Goal: Task Accomplishment & Management: Use online tool/utility

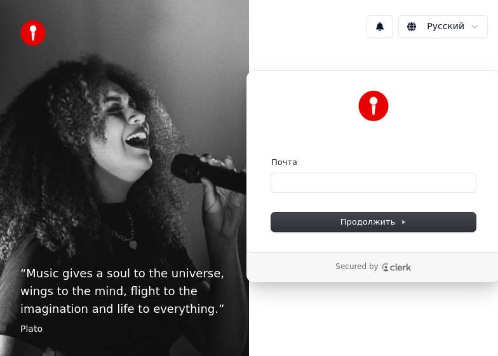
drag, startPoint x: 348, startPoint y: 93, endPoint x: 278, endPoint y: 92, distance: 69.9
click at [278, 92] on div at bounding box center [373, 106] width 205 height 31
click at [329, 184] on input "Почта" at bounding box center [373, 182] width 205 height 19
click at [298, 182] on input "Почта" at bounding box center [373, 182] width 205 height 19
drag, startPoint x: 308, startPoint y: 185, endPoint x: 257, endPoint y: 186, distance: 50.8
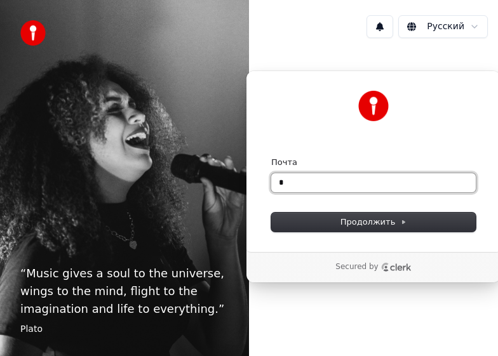
click at [235, 186] on div "“ Music gives a soul to the universe, wings to the mind, flight to the imaginat…" at bounding box center [249, 178] width 498 height 356
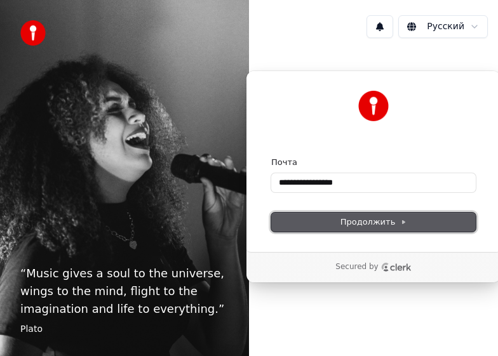
click at [390, 224] on span "Продолжить" at bounding box center [374, 222] width 67 height 11
type input "**********"
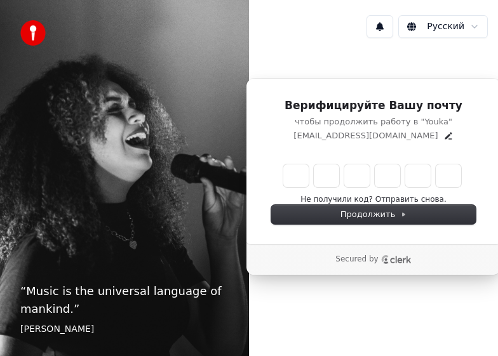
type input "******"
type input "*"
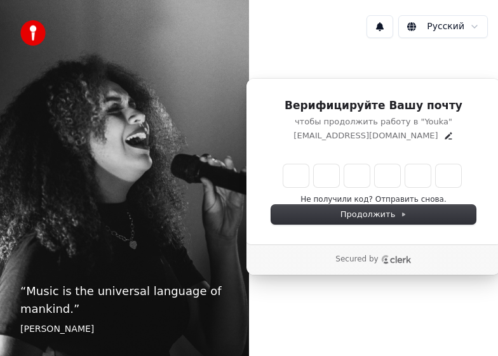
type input "*"
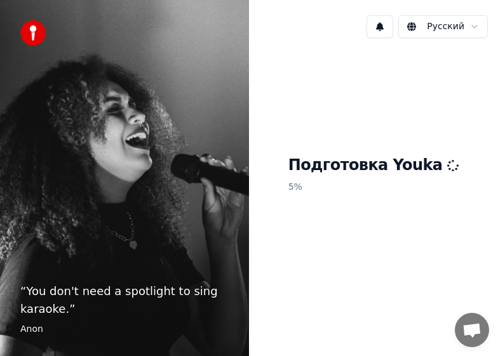
click at [369, 163] on h1 "Подготовка Youka" at bounding box center [374, 166] width 171 height 20
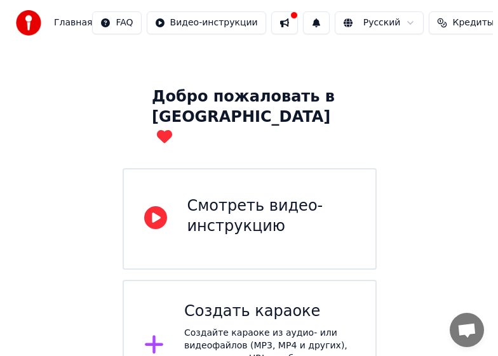
scroll to position [71, 0]
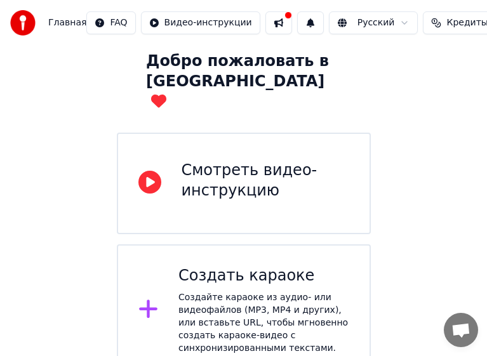
click at [204, 292] on div "Создайте караоке из аудио- или видеофайлов (MP3, MP4 и других), или вставьте UR…" at bounding box center [264, 324] width 171 height 64
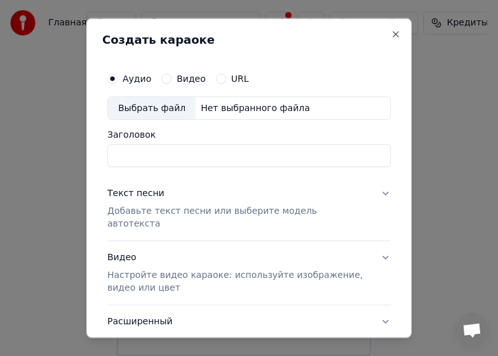
type input "*"
type input "**********"
click at [177, 80] on label "Видео" at bounding box center [191, 78] width 29 height 9
click at [172, 80] on button "Видео" at bounding box center [166, 78] width 10 height 10
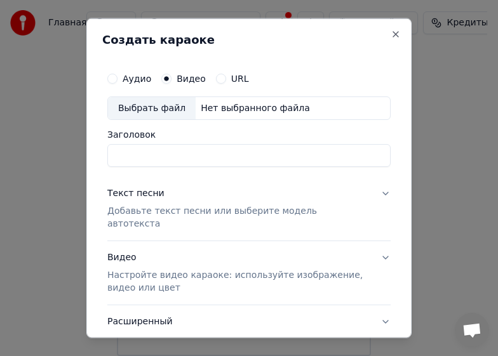
click at [122, 87] on div "Аудио Видео URL" at bounding box center [248, 77] width 283 height 25
click at [119, 80] on div "Аудио" at bounding box center [129, 78] width 44 height 10
click at [218, 78] on button "URL" at bounding box center [221, 78] width 10 height 10
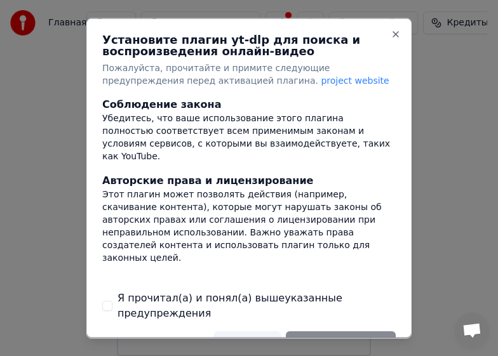
scroll to position [31, 0]
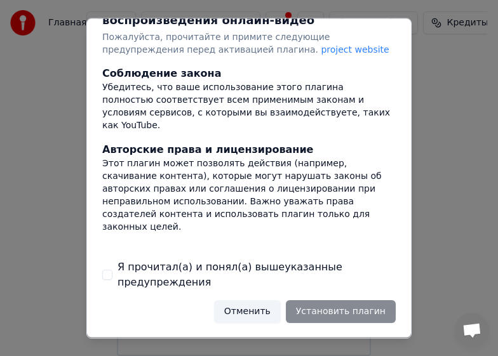
click at [149, 270] on label "Я прочитал(а) и понял(а) вышеуказанные предупреждения" at bounding box center [257, 275] width 278 height 31
click at [112, 270] on button "Я прочитал(а) и понял(а) вышеуказанные предупреждения" at bounding box center [107, 275] width 10 height 10
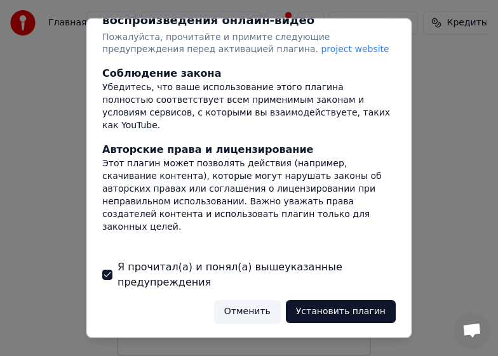
click at [297, 311] on button "Установить плагин" at bounding box center [341, 312] width 110 height 23
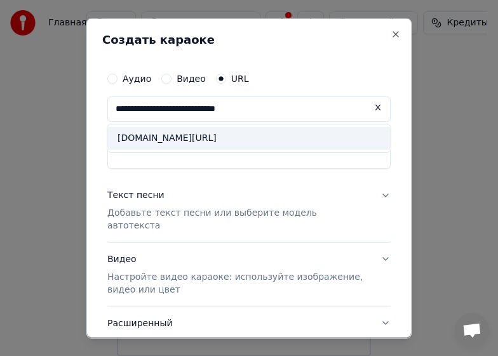
click at [222, 135] on div "[DOMAIN_NAME][URL]" at bounding box center [248, 137] width 283 height 23
type input "**********"
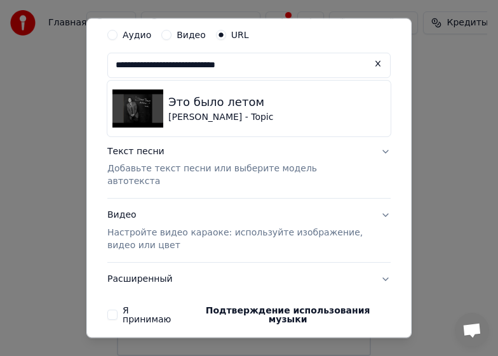
scroll to position [64, 0]
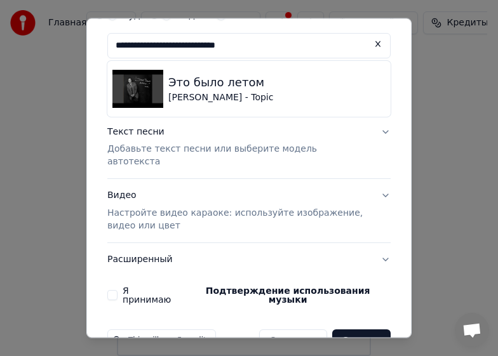
click at [308, 148] on p "Добавьте текст песни или выберите модель автотекста" at bounding box center [238, 155] width 263 height 25
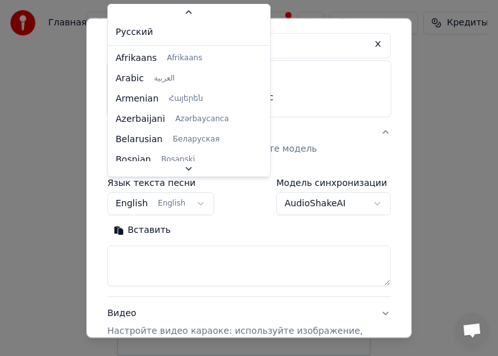
click at [193, 193] on body "**********" at bounding box center [243, 142] width 487 height 427
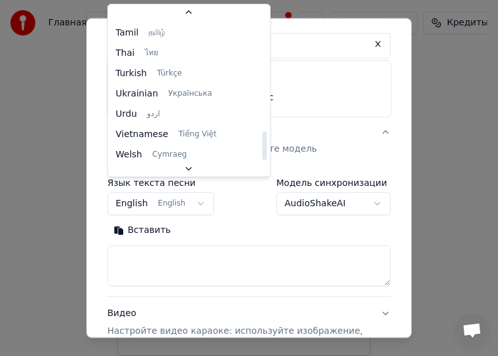
scroll to position [975, 0]
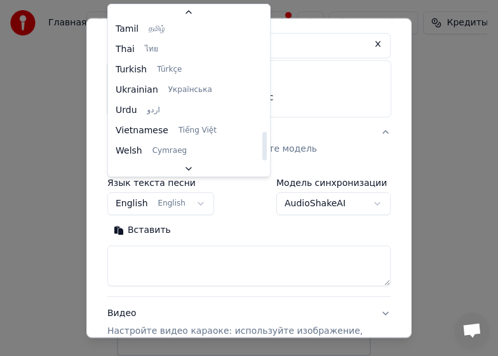
drag, startPoint x: 247, startPoint y: 110, endPoint x: 233, endPoint y: 150, distance: 42.4
click at [262, 150] on div at bounding box center [264, 146] width 4 height 29
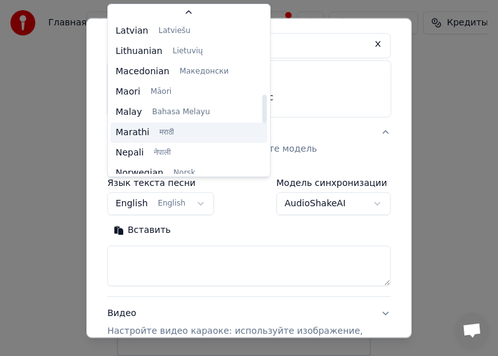
scroll to position [594, 0]
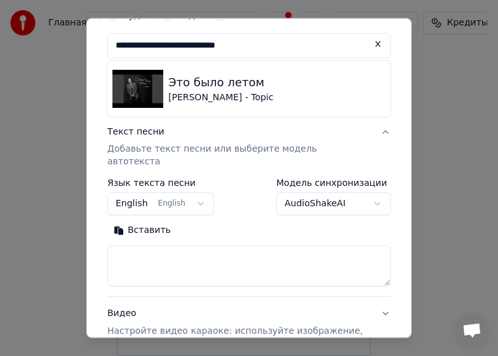
click at [93, 130] on body "**********" at bounding box center [243, 142] width 487 height 427
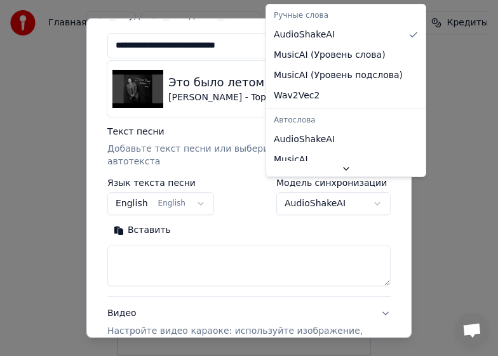
click at [292, 189] on body "**********" at bounding box center [243, 142] width 487 height 427
click at [289, 189] on body "**********" at bounding box center [243, 142] width 487 height 427
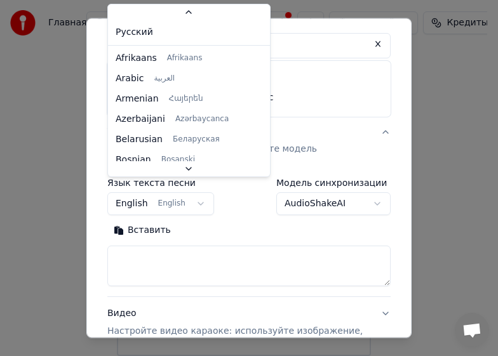
click at [179, 180] on body "**********" at bounding box center [243, 142] width 487 height 427
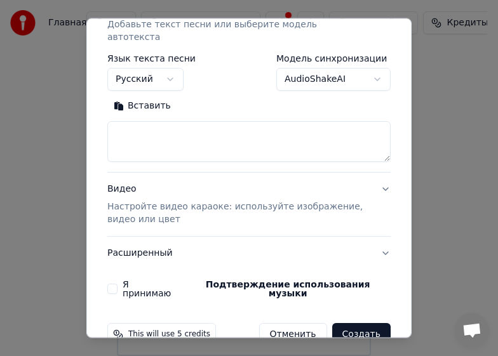
scroll to position [191, 0]
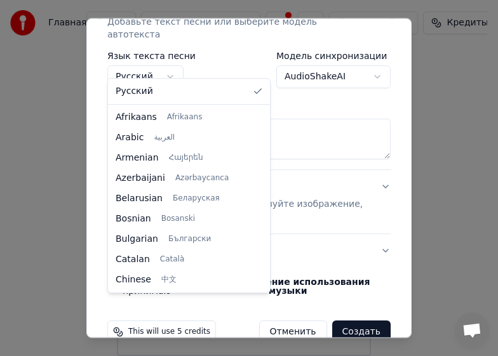
click at [170, 65] on body "**********" at bounding box center [243, 142] width 487 height 427
click at [169, 65] on body "**********" at bounding box center [243, 142] width 487 height 427
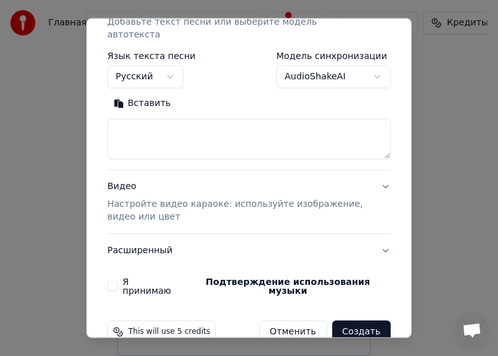
scroll to position [196, 0]
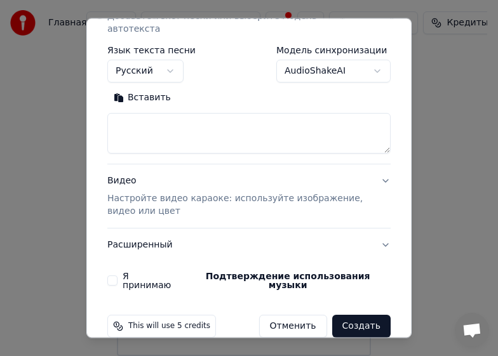
click at [123, 272] on label "Я принимаю Подтверждение использования музыки" at bounding box center [257, 281] width 268 height 18
click at [118, 276] on button "Я принимаю Подтверждение использования музыки" at bounding box center [112, 281] width 10 height 10
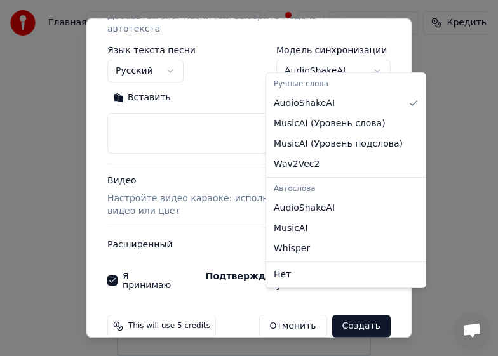
click at [327, 54] on body "**********" at bounding box center [243, 142] width 487 height 427
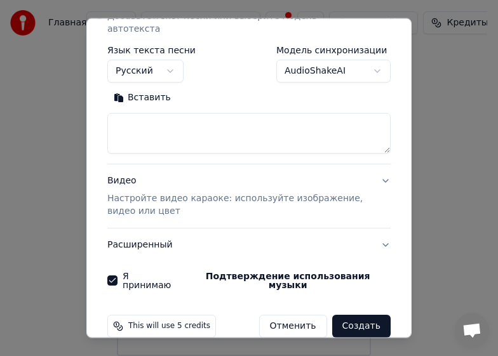
click at [327, 54] on body "**********" at bounding box center [243, 142] width 487 height 427
click at [358, 315] on button "Создать" at bounding box center [361, 326] width 58 height 23
select select "**"
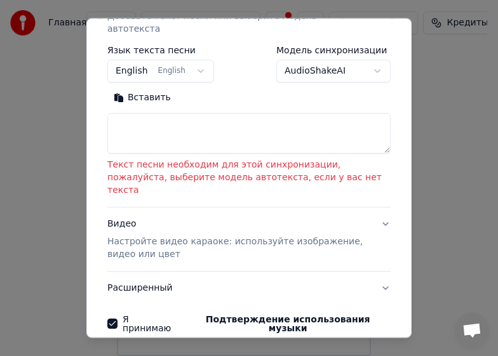
scroll to position [168, 0]
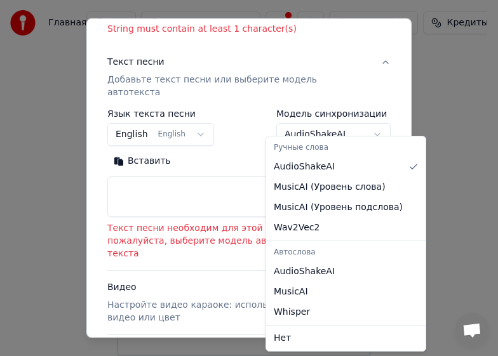
click at [302, 125] on body "**********" at bounding box center [243, 142] width 487 height 427
select select "**********"
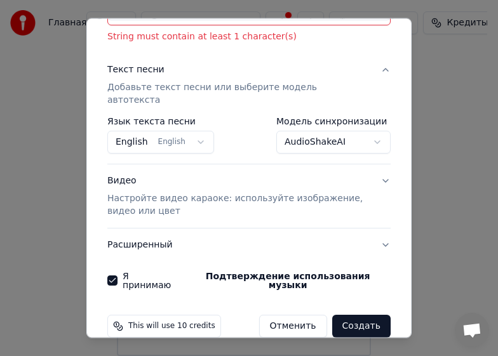
click at [351, 315] on button "Создать" at bounding box center [361, 326] width 58 height 23
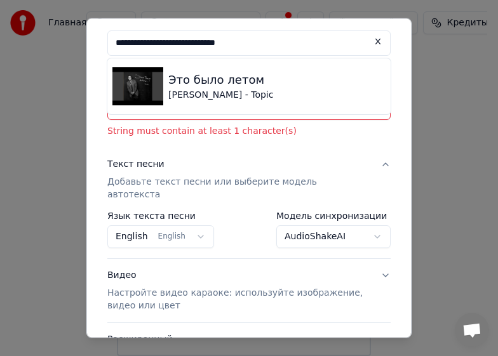
scroll to position [0, 0]
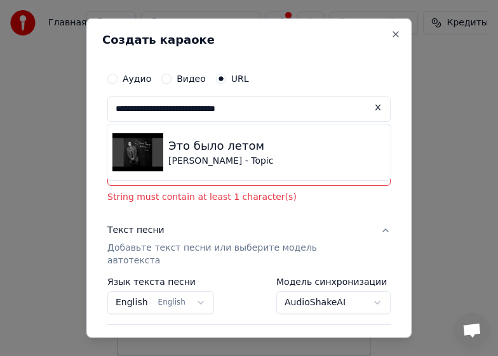
click at [253, 187] on div "Заголовок String must contain at least 1 character(s)" at bounding box center [248, 176] width 283 height 55
drag, startPoint x: 389, startPoint y: 191, endPoint x: 365, endPoint y: 184, distance: 25.1
click at [388, 191] on div "**********" at bounding box center [248, 178] width 325 height 321
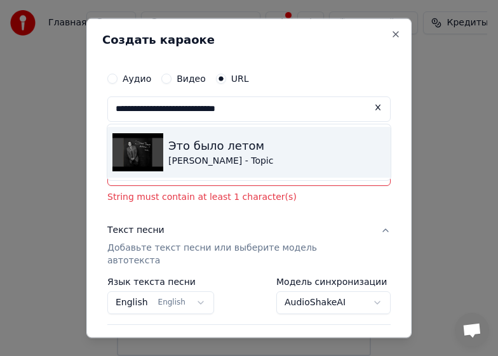
click at [330, 146] on div "Это было летом [PERSON_NAME] - Topic" at bounding box center [248, 151] width 283 height 51
type input "**********"
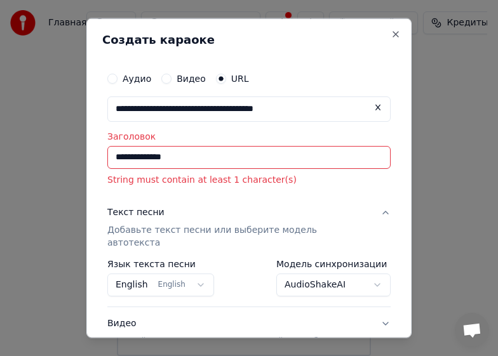
type input "**********"
click at [218, 156] on input "**********" at bounding box center [248, 157] width 283 height 23
click at [309, 191] on div "**********" at bounding box center [249, 248] width 294 height 377
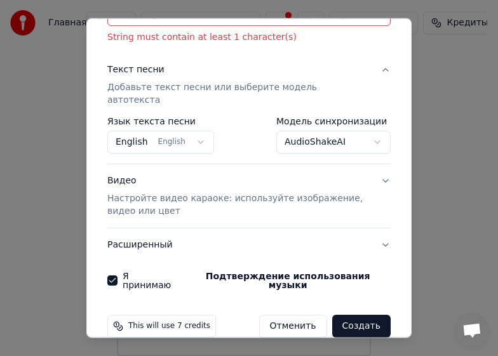
click at [356, 315] on button "Создать" at bounding box center [361, 326] width 58 height 23
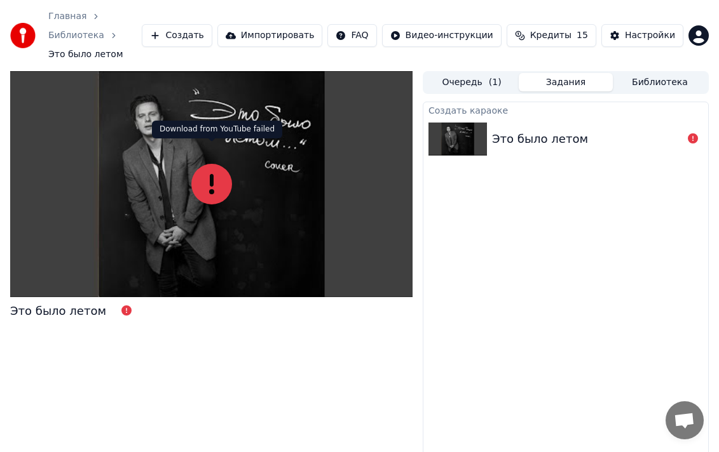
click at [205, 164] on icon at bounding box center [211, 184] width 41 height 41
click at [81, 302] on div "Это было летом" at bounding box center [58, 311] width 96 height 18
click at [207, 164] on icon at bounding box center [211, 184] width 41 height 41
click at [498, 130] on div "Это было летом" at bounding box center [540, 139] width 96 height 18
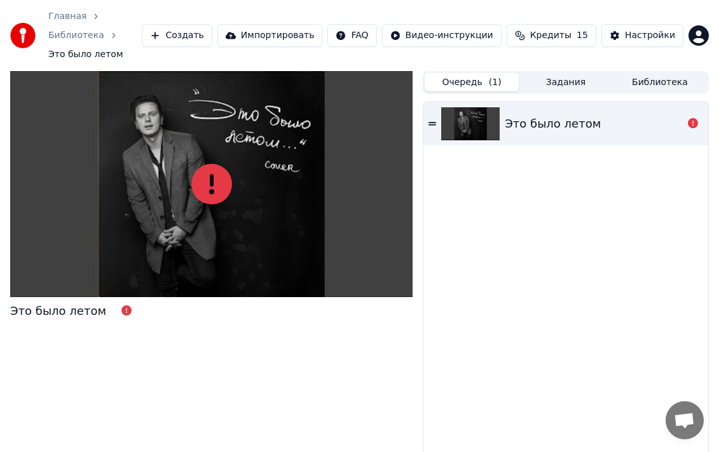
click at [468, 73] on button "Очередь ( 1 )" at bounding box center [471, 82] width 94 height 18
click at [498, 115] on div "Это было летом" at bounding box center [594, 124] width 178 height 18
click at [215, 185] on div at bounding box center [211, 184] width 402 height 226
click at [498, 24] on button "Кредиты 15" at bounding box center [551, 35] width 90 height 23
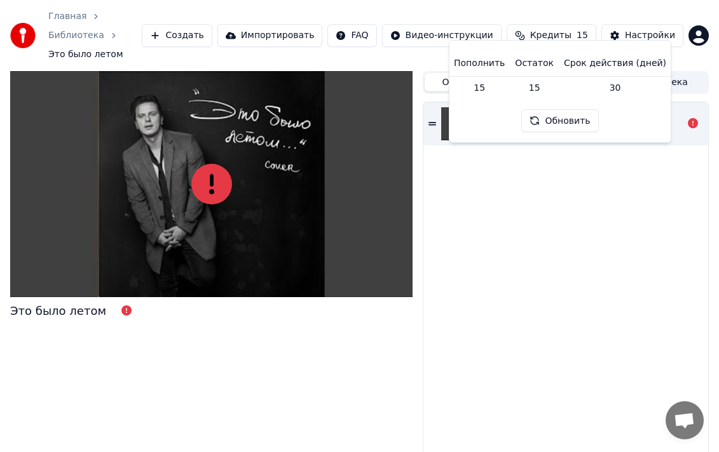
click at [212, 30] on button "Создать" at bounding box center [177, 35] width 70 height 23
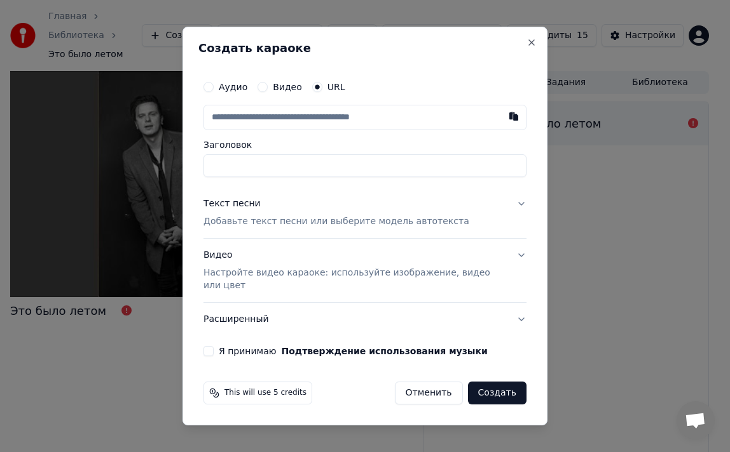
click at [233, 92] on label "Аудио" at bounding box center [233, 87] width 29 height 9
click at [214, 92] on button "Аудио" at bounding box center [208, 87] width 10 height 10
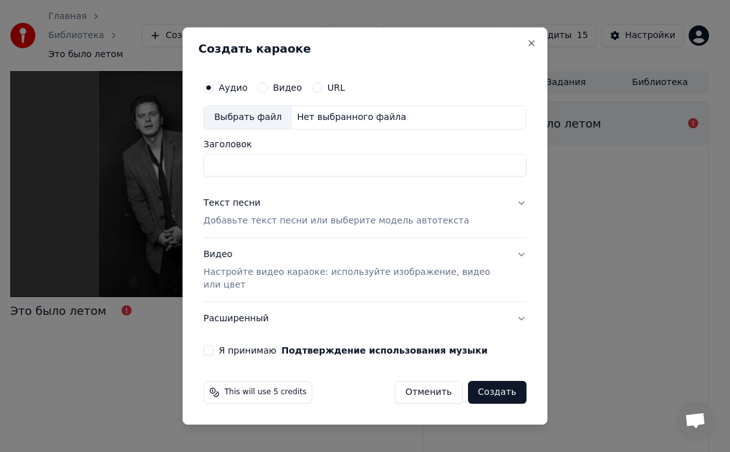
click at [238, 117] on div "Выбрать файл" at bounding box center [248, 117] width 88 height 23
type input "**********"
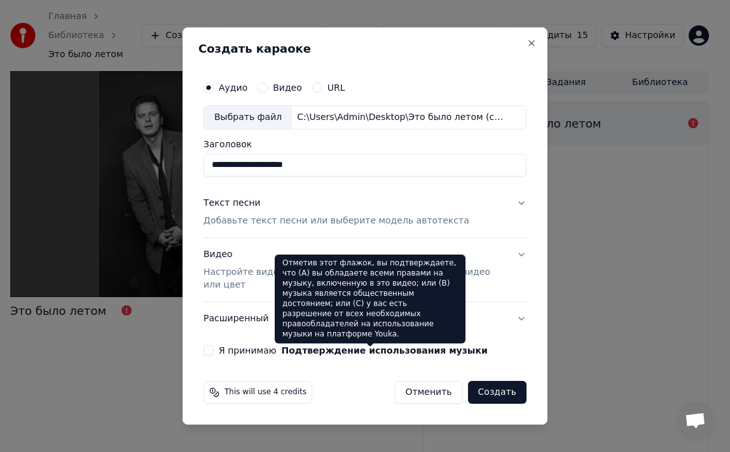
click at [231, 346] on label "Я принимаю Подтверждение использования музыки" at bounding box center [353, 350] width 269 height 9
click at [214, 346] on button "Я принимаю Подтверждение использования музыки" at bounding box center [208, 351] width 10 height 10
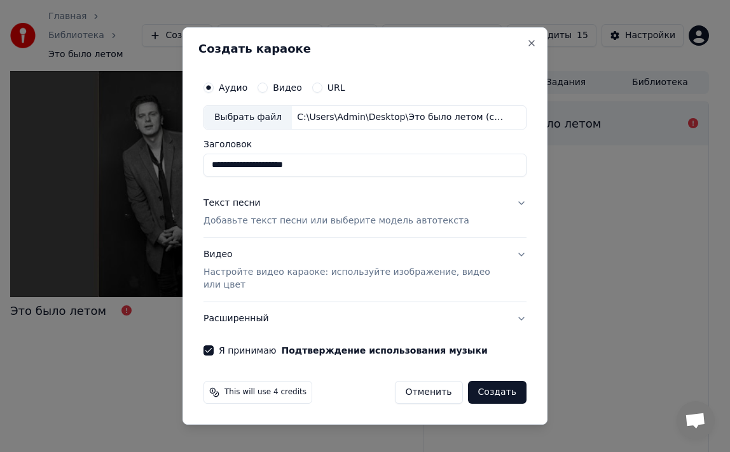
click at [276, 309] on button "Расширенный" at bounding box center [364, 318] width 323 height 33
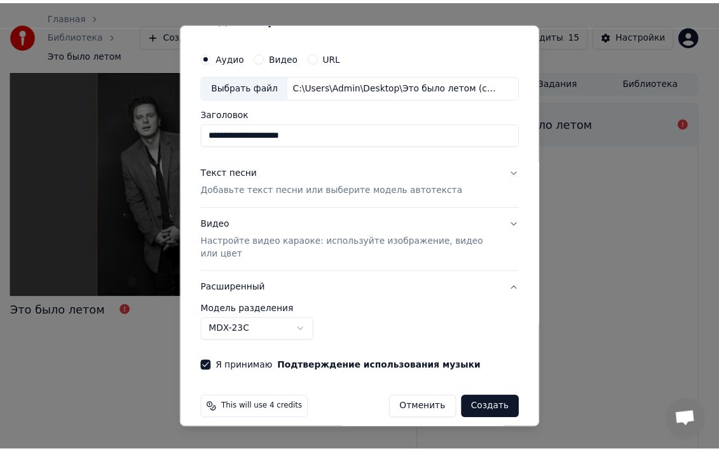
scroll to position [37, 0]
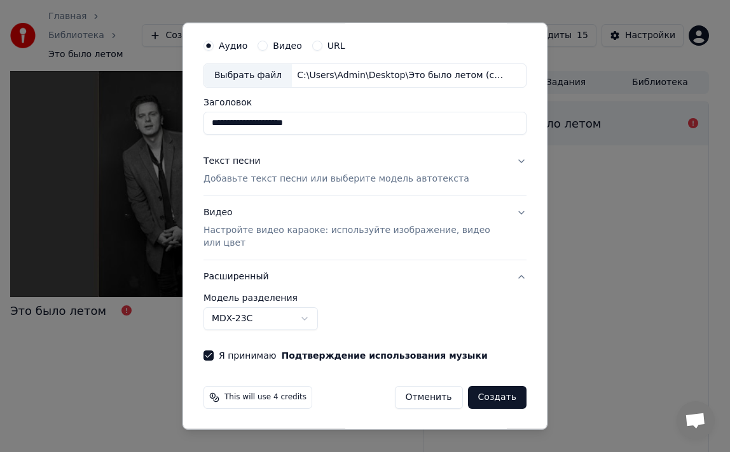
click at [496, 356] on button "Создать" at bounding box center [497, 397] width 58 height 23
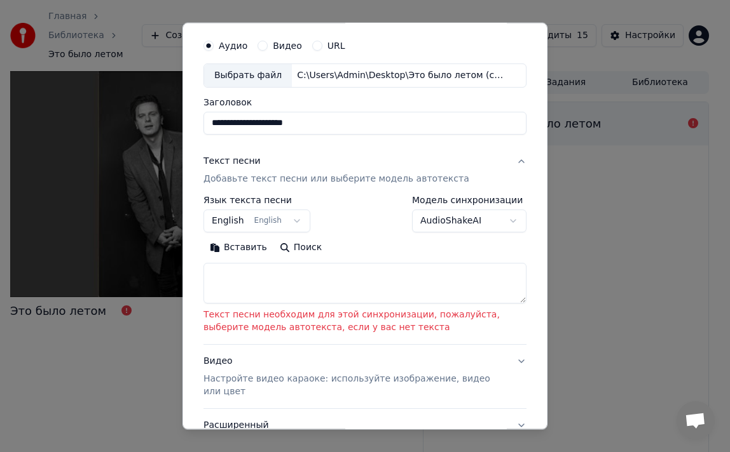
click at [465, 213] on body "**********" at bounding box center [359, 226] width 719 height 452
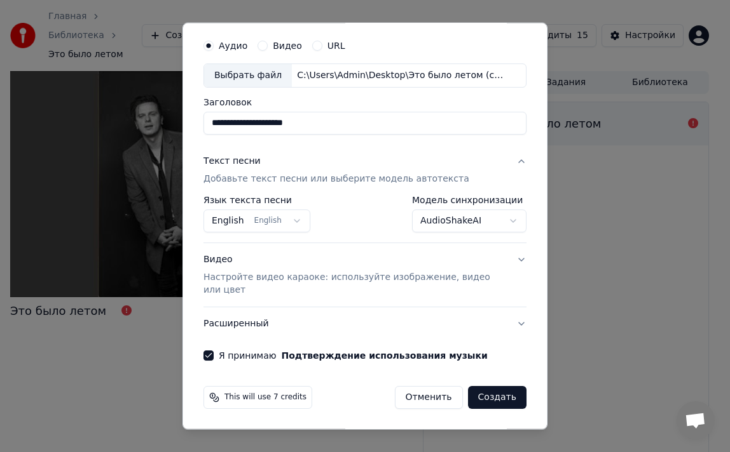
click at [492, 356] on button "Создать" at bounding box center [497, 397] width 58 height 23
select select "**********"
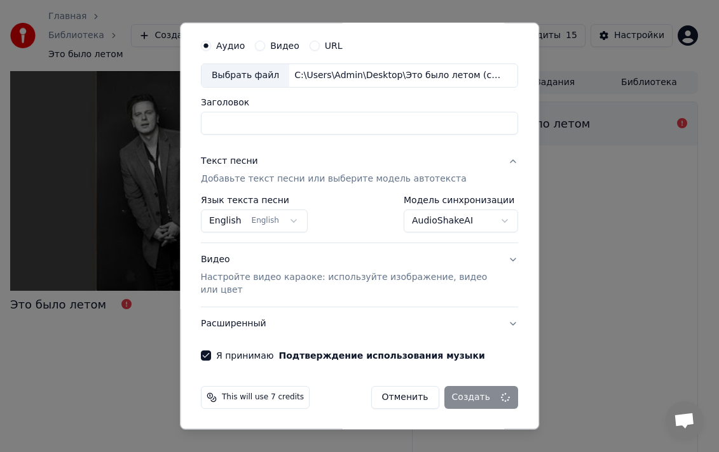
select select
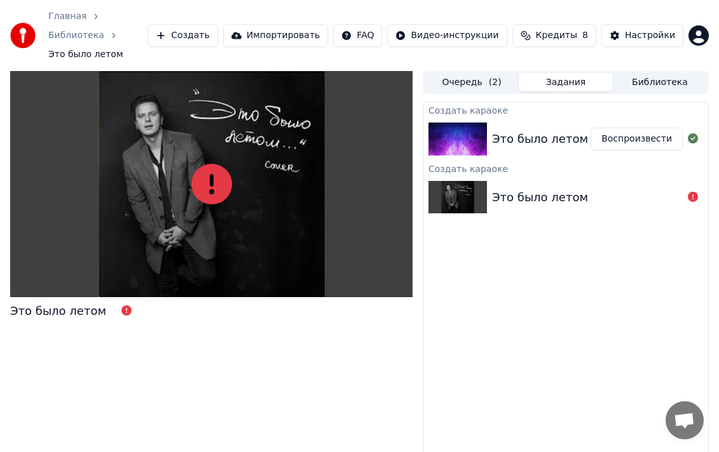
click at [498, 128] on button "Воспроизвести" at bounding box center [636, 139] width 92 height 23
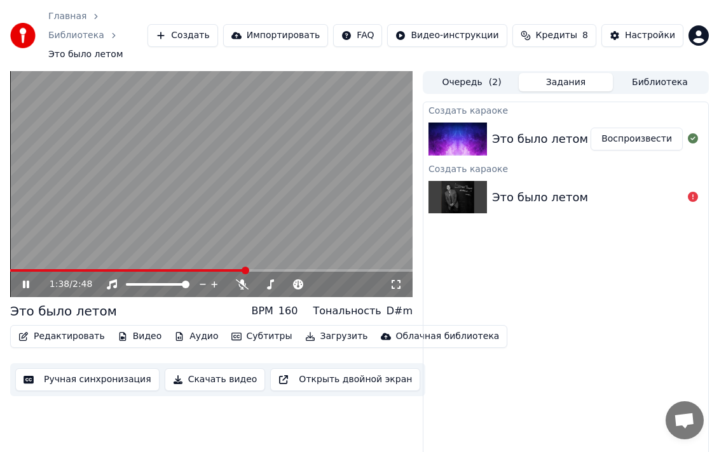
click at [365, 304] on div "Тональность" at bounding box center [347, 311] width 68 height 15
click at [404, 304] on div "D#m" at bounding box center [399, 311] width 26 height 15
click at [327, 278] on icon at bounding box center [328, 284] width 12 height 13
click at [292, 280] on icon at bounding box center [293, 285] width 10 height 10
click at [298, 280] on icon at bounding box center [293, 285] width 13 height 10
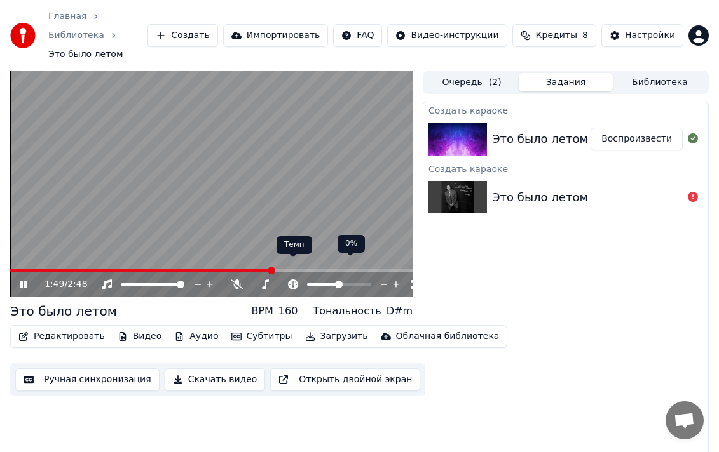
click at [297, 280] on icon at bounding box center [293, 285] width 10 height 10
click at [339, 281] on span at bounding box center [339, 285] width 8 height 8
click at [396, 304] on div "D#m" at bounding box center [399, 311] width 26 height 15
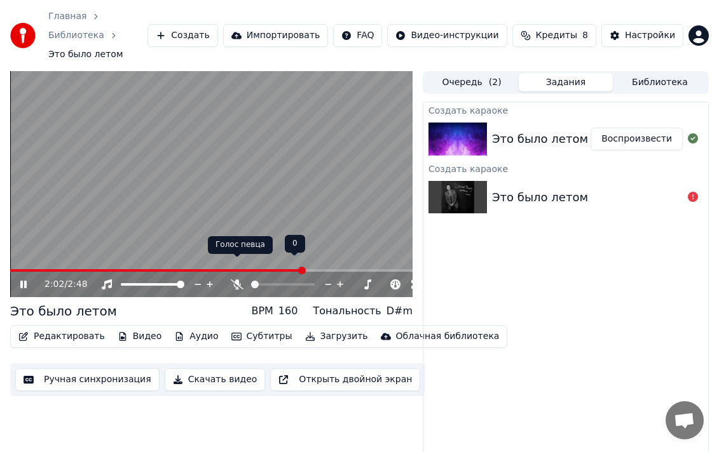
click at [238, 280] on icon at bounding box center [237, 285] width 13 height 10
click at [210, 269] on span at bounding box center [162, 270] width 304 height 3
click at [240, 280] on icon at bounding box center [237, 285] width 7 height 10
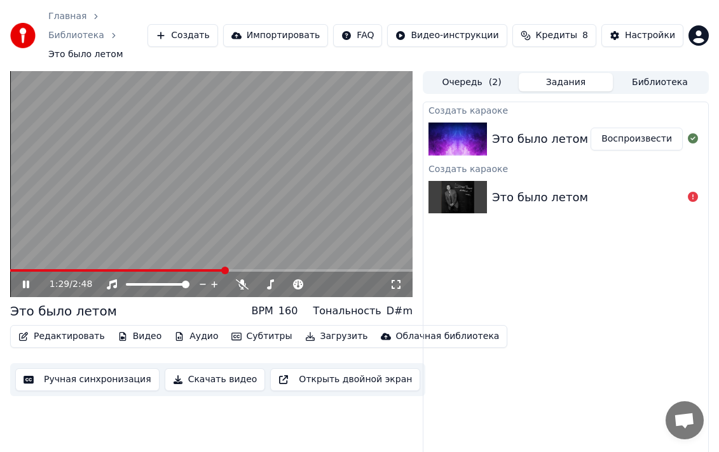
click at [351, 304] on div "Тональность" at bounding box center [347, 311] width 68 height 15
click at [498, 130] on div "Это было летом (cover)" at bounding box center [562, 139] width 140 height 18
click at [391, 280] on icon at bounding box center [396, 285] width 13 height 10
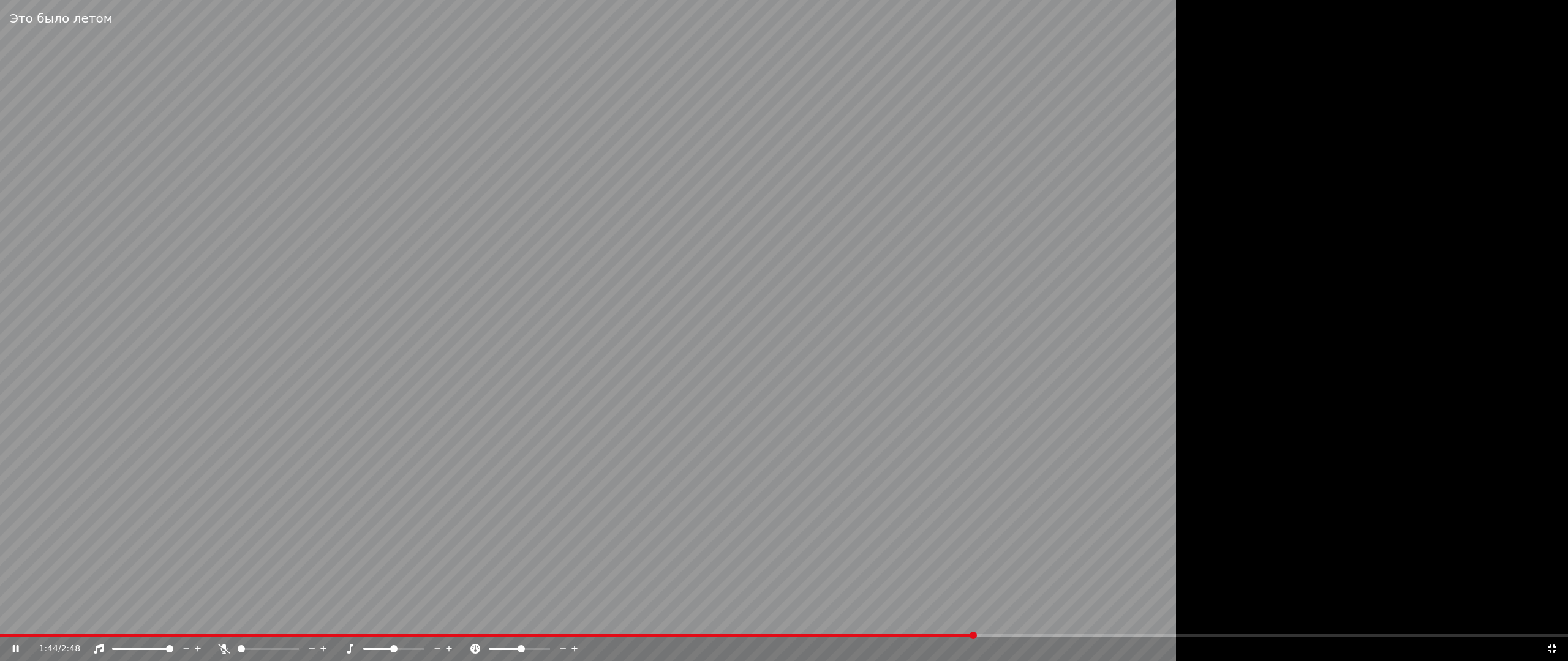
click at [480, 343] on span at bounding box center [521, 649] width 8 height 8
click at [448, 343] on icon at bounding box center [449, 648] width 6 height 6
click at [480, 343] on icon at bounding box center [1552, 649] width 13 height 10
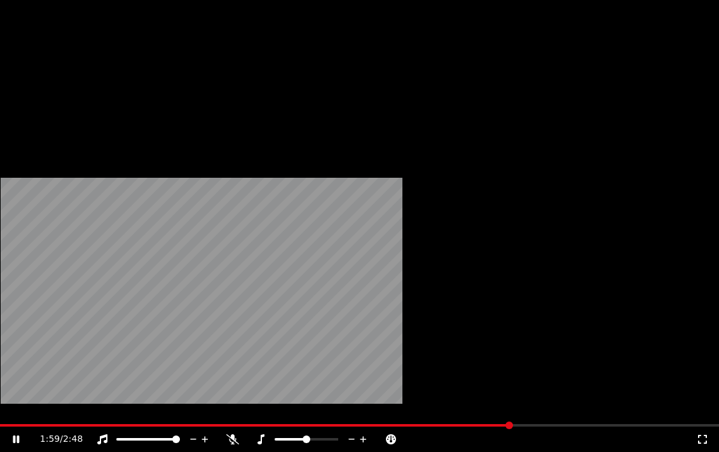
click at [365, 356] on icon at bounding box center [363, 439] width 12 height 13
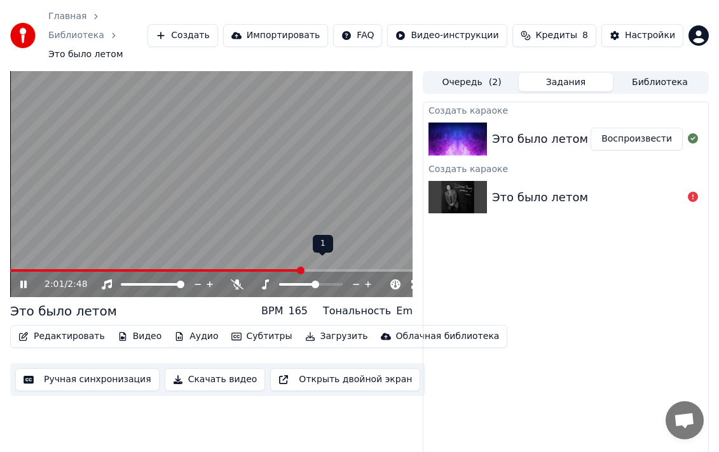
click at [352, 278] on icon at bounding box center [356, 284] width 12 height 13
click at [30, 249] on video at bounding box center [211, 184] width 402 height 226
click at [29, 269] on span at bounding box center [161, 270] width 303 height 3
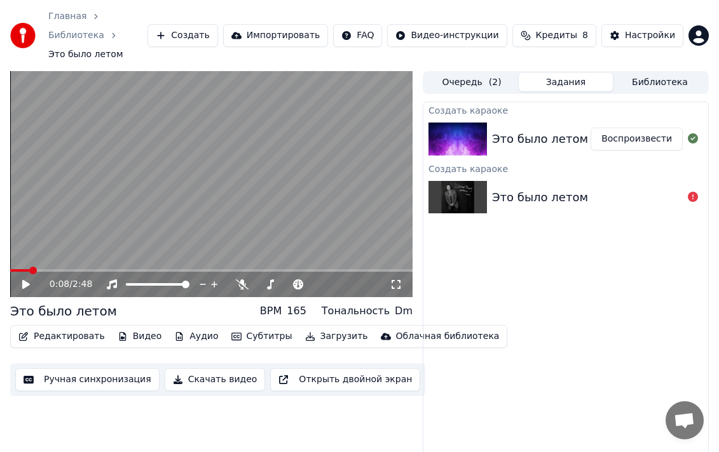
click at [27, 280] on icon at bounding box center [34, 285] width 29 height 10
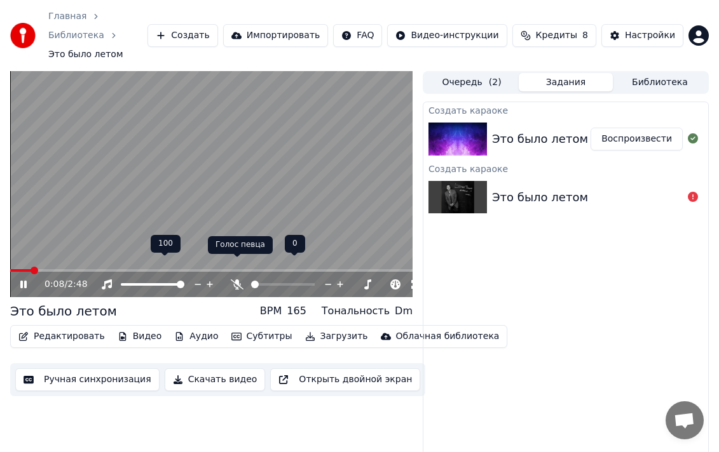
click at [238, 280] on icon at bounding box center [237, 285] width 13 height 10
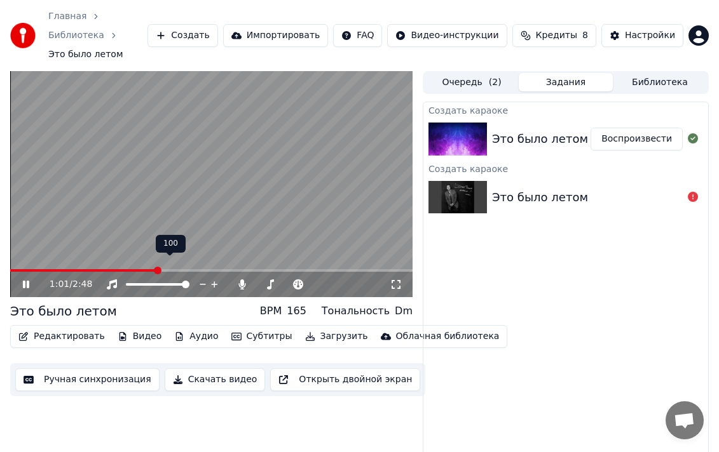
click at [213, 278] on icon at bounding box center [214, 284] width 12 height 13
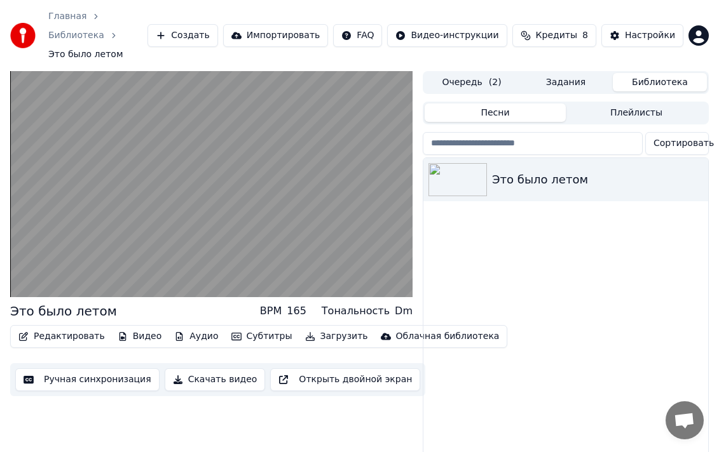
click at [498, 73] on button "Библиотека" at bounding box center [660, 82] width 94 height 18
click at [498, 73] on button "Задания" at bounding box center [566, 82] width 94 height 18
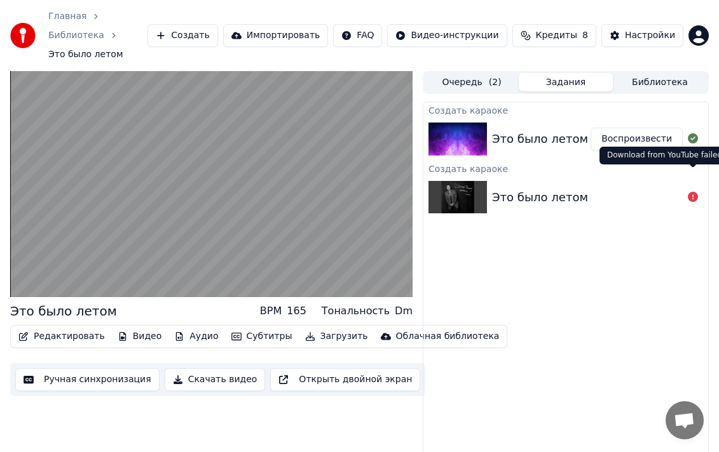
click at [498, 192] on icon at bounding box center [693, 197] width 10 height 10
drag, startPoint x: 632, startPoint y: 171, endPoint x: 618, endPoint y: 173, distance: 14.2
click at [379, 304] on div "Тональность" at bounding box center [356, 311] width 68 height 15
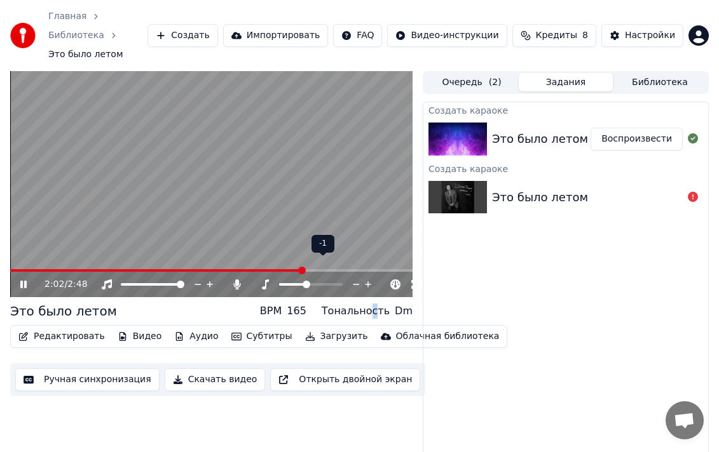
click at [360, 278] on icon at bounding box center [356, 284] width 12 height 13
click at [368, 282] on icon at bounding box center [368, 285] width 6 height 6
click at [87, 250] on video at bounding box center [211, 184] width 402 height 226
click at [80, 269] on span at bounding box center [164, 270] width 309 height 3
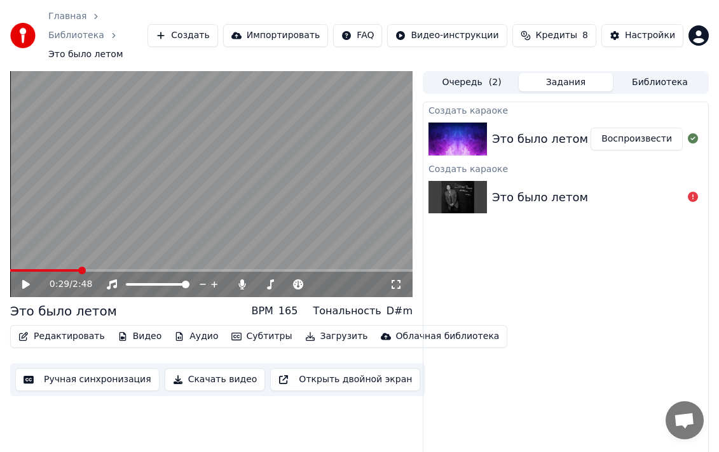
click at [29, 280] on icon at bounding box center [34, 285] width 29 height 10
click at [325, 278] on icon at bounding box center [328, 284] width 12 height 13
click at [355, 278] on icon at bounding box center [356, 284] width 12 height 13
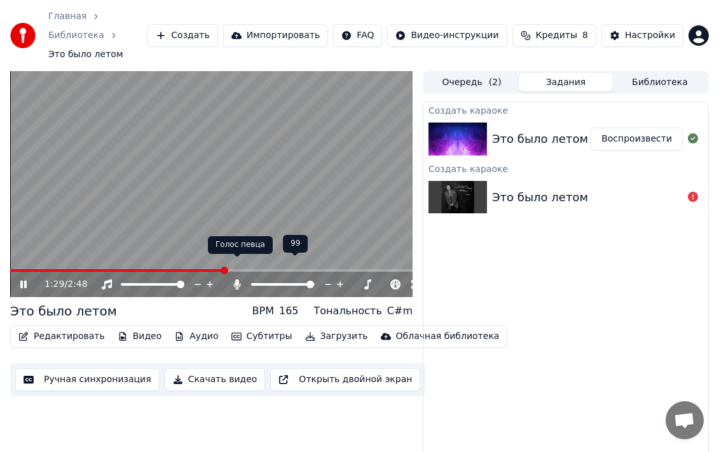
click at [238, 280] on icon at bounding box center [237, 285] width 7 height 10
